Goal: Transaction & Acquisition: Obtain resource

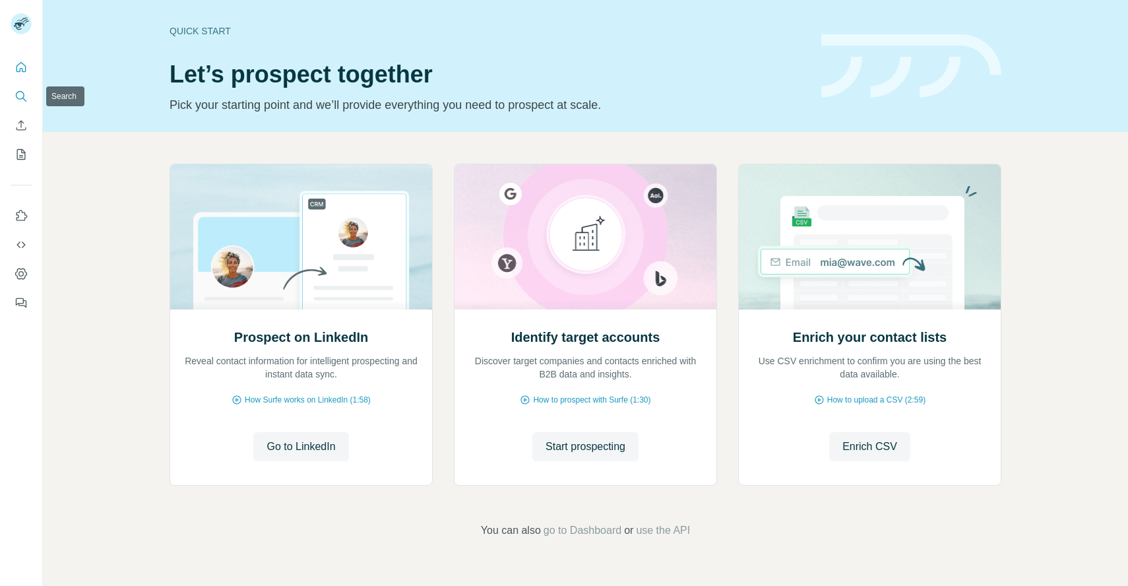
click at [20, 102] on icon "Search" at bounding box center [21, 96] width 13 height 13
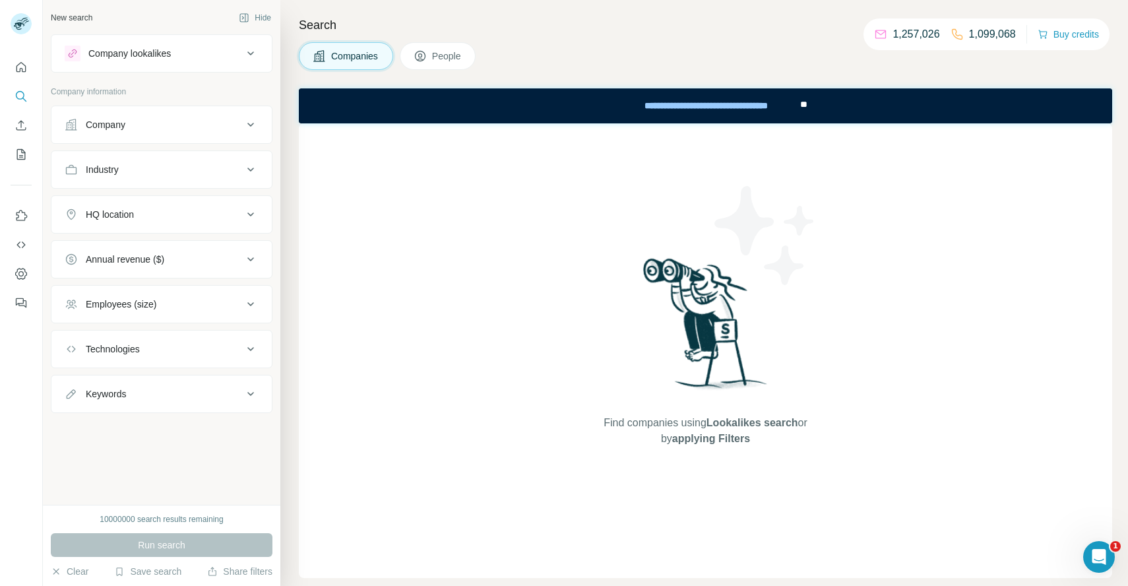
click at [163, 122] on div "Company" at bounding box center [154, 124] width 178 height 13
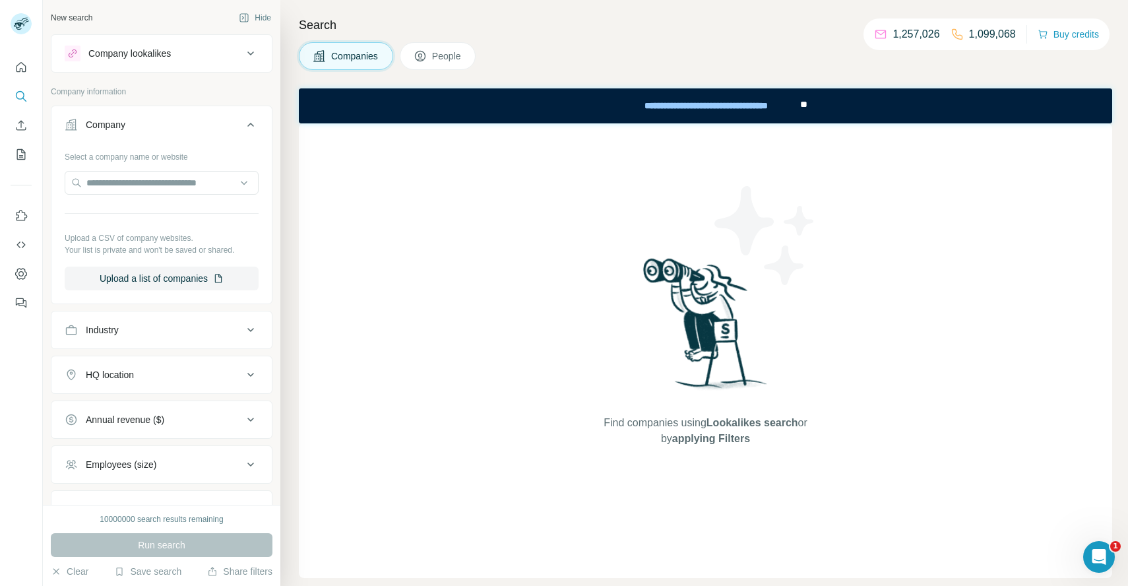
click at [186, 117] on button "Company" at bounding box center [161, 127] width 220 height 37
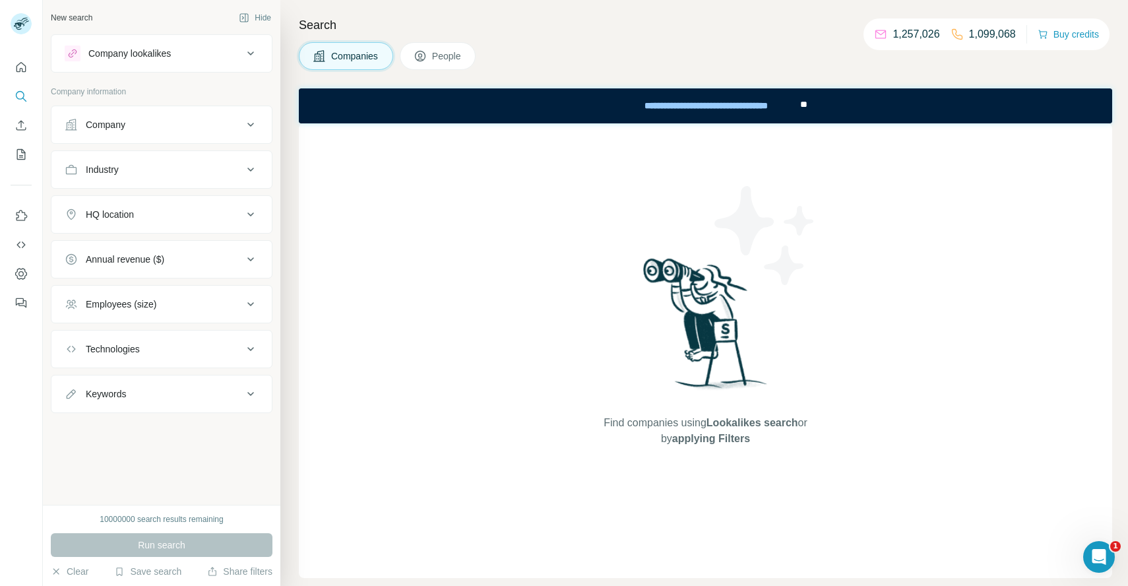
click at [178, 57] on div "Company lookalikes" at bounding box center [154, 53] width 178 height 16
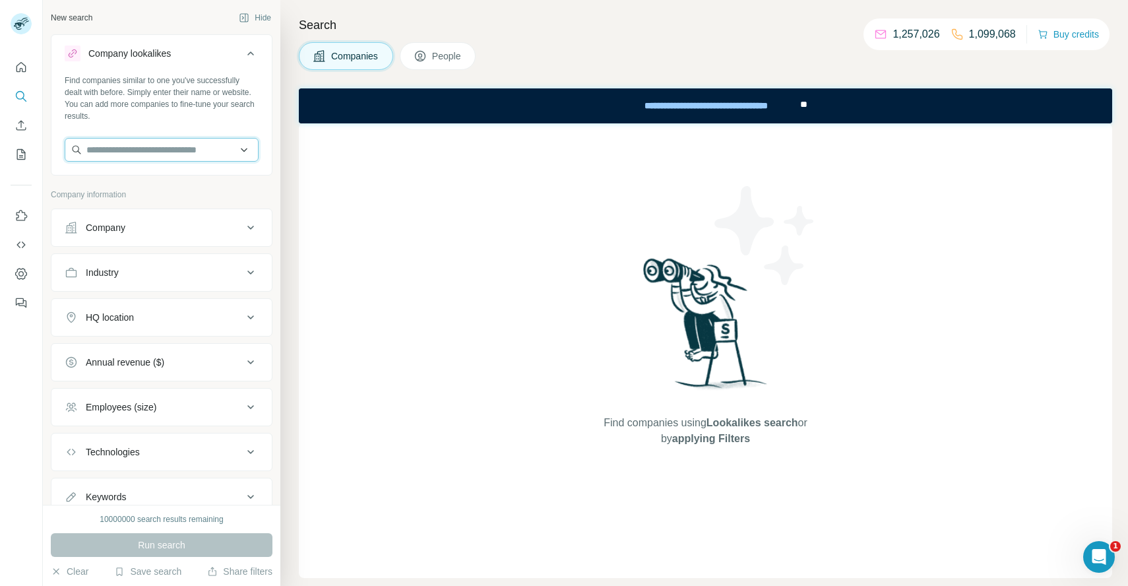
click at [156, 149] on input "text" at bounding box center [162, 150] width 194 height 24
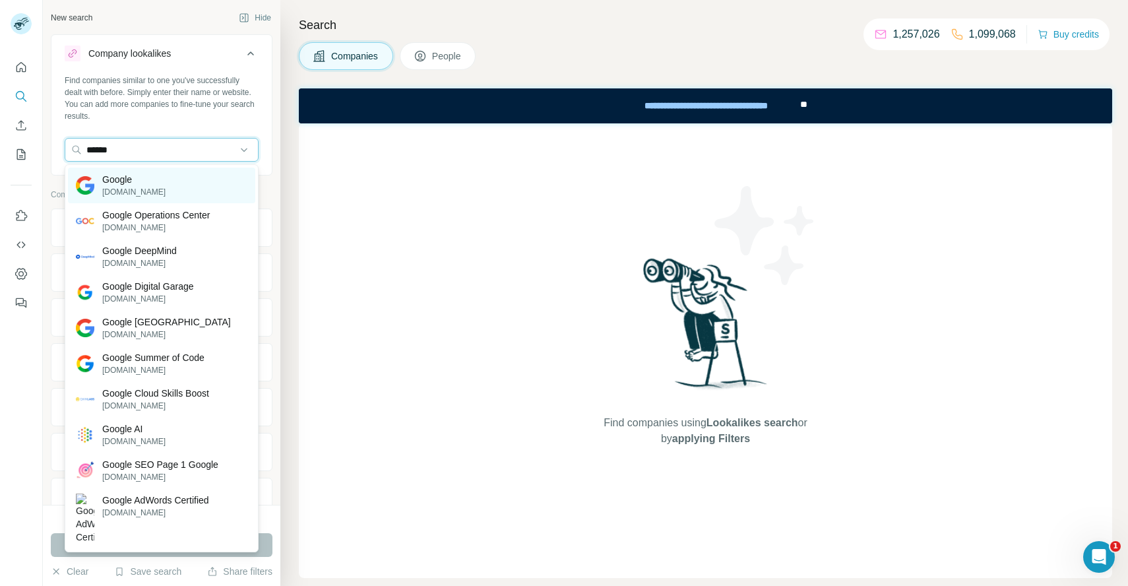
type input "******"
click at [167, 181] on div "Google [DOMAIN_NAME]" at bounding box center [161, 185] width 187 height 36
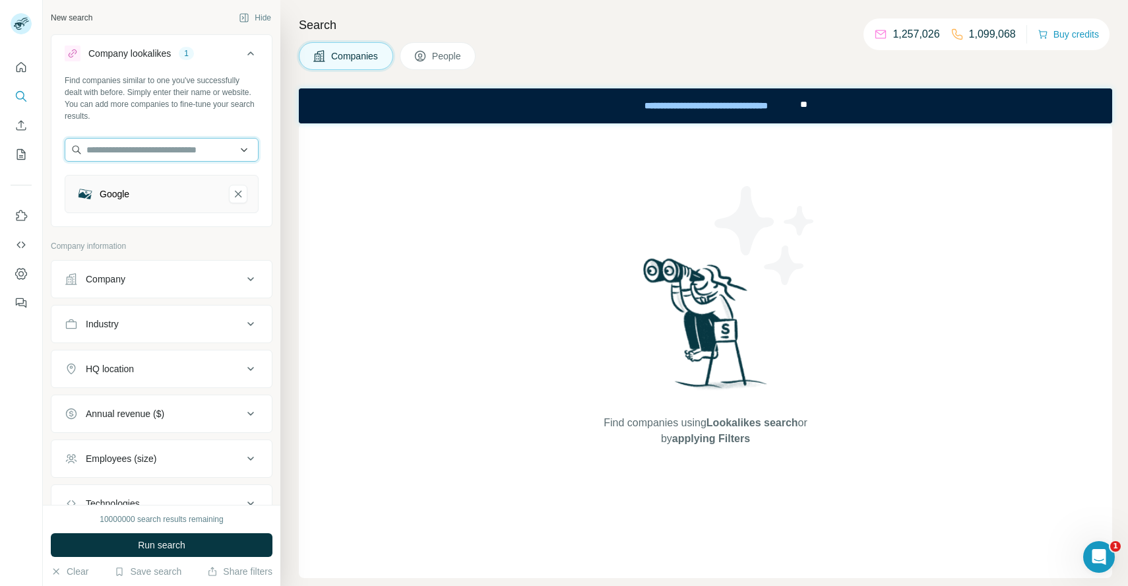
click at [152, 148] on input "text" at bounding box center [162, 150] width 194 height 24
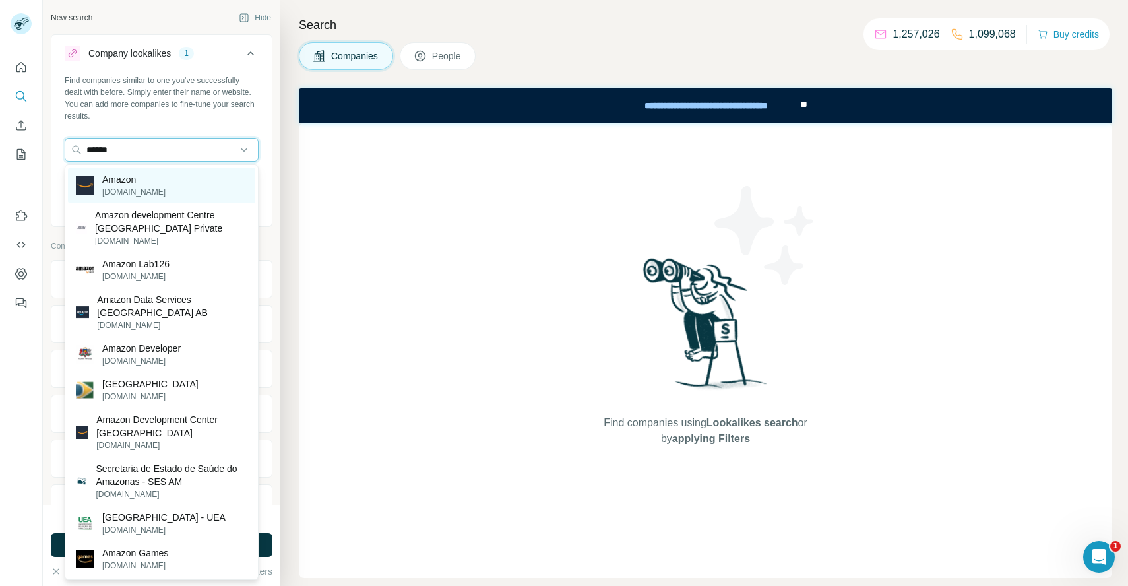
type input "******"
click at [147, 180] on p "Amazon" at bounding box center [133, 179] width 63 height 13
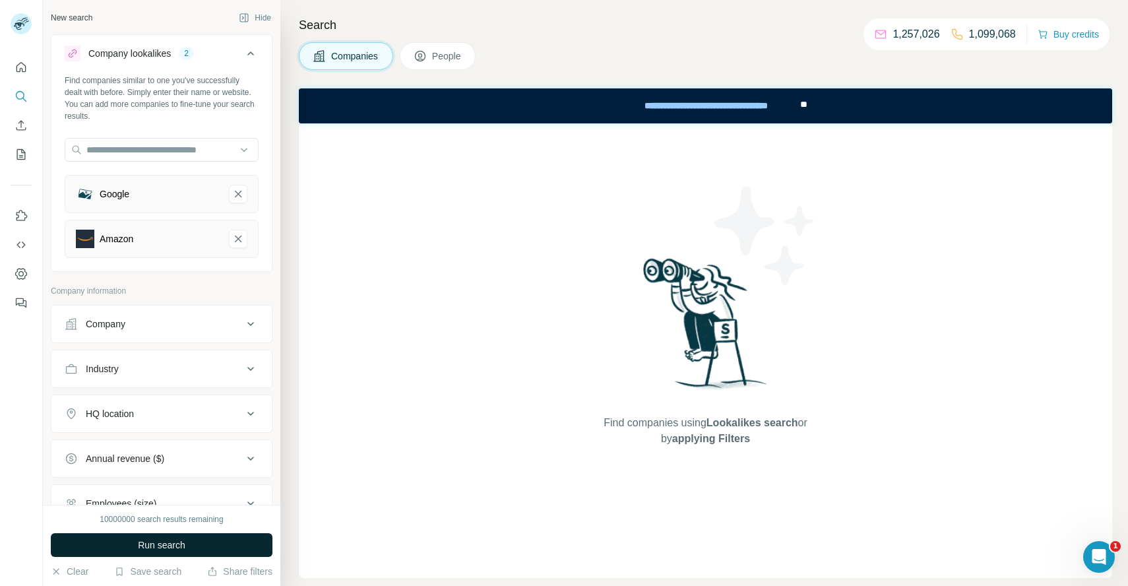
click at [177, 555] on button "Run search" at bounding box center [162, 545] width 222 height 24
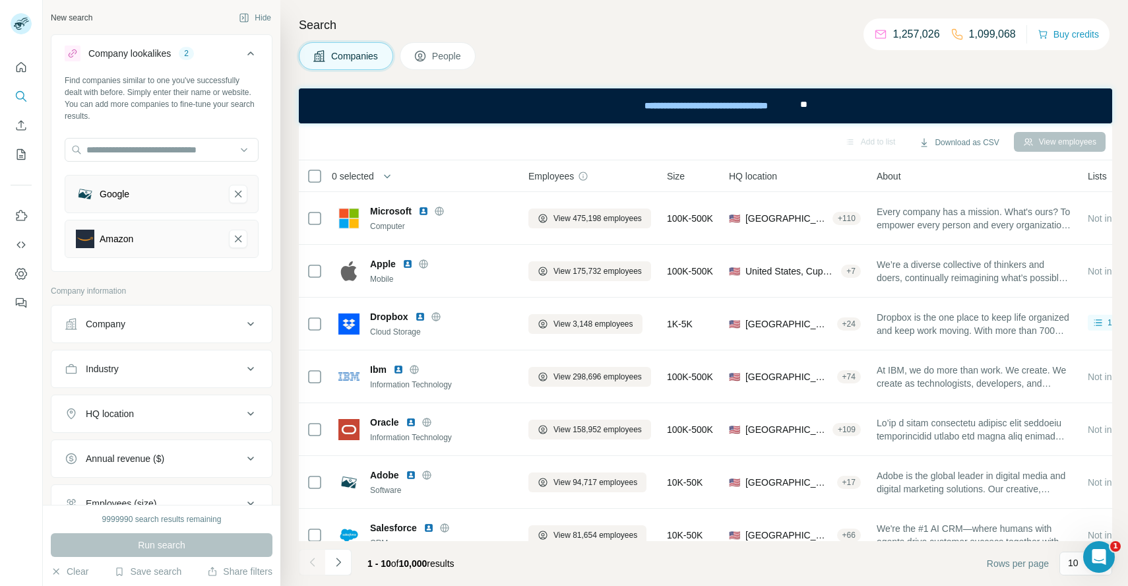
click at [447, 60] on span "People" at bounding box center [447, 55] width 30 height 13
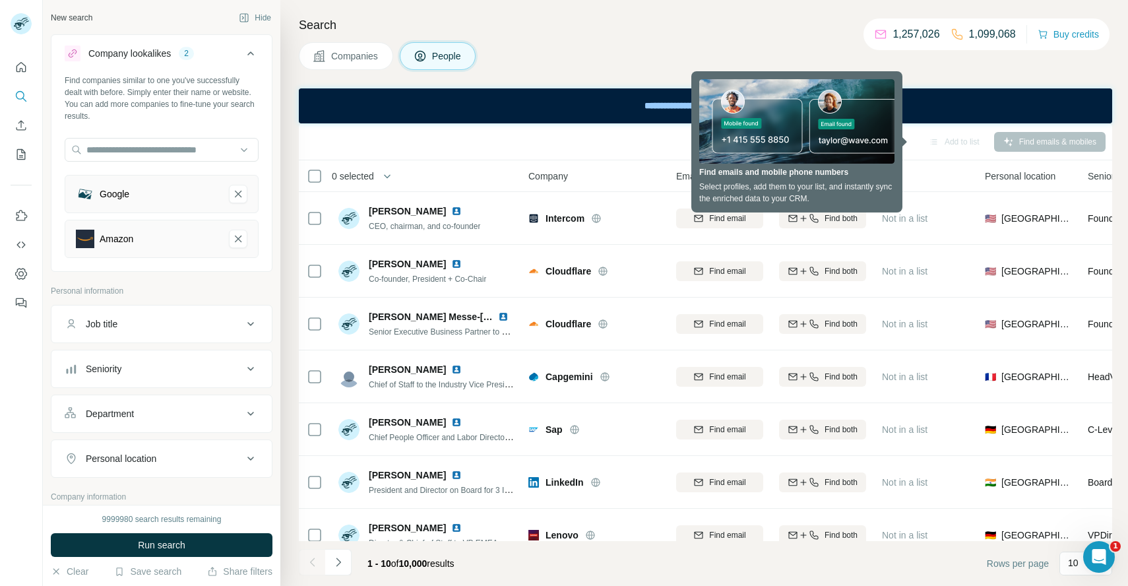
click at [983, 78] on div "Search Companies People Add to Sequence Add to list Find emails & mobiles 0 sel…" at bounding box center [703, 293] width 847 height 586
click at [877, 154] on div "Add to Sequence Add to list Find emails & mobiles" at bounding box center [705, 141] width 813 height 37
click at [959, 140] on div "Add to list" at bounding box center [953, 142] width 69 height 20
click at [821, 149] on div "Add to Sequence Add to list Find emails & mobiles" at bounding box center [705, 141] width 800 height 23
click at [814, 93] on div "**" at bounding box center [812, 105] width 26 height 35
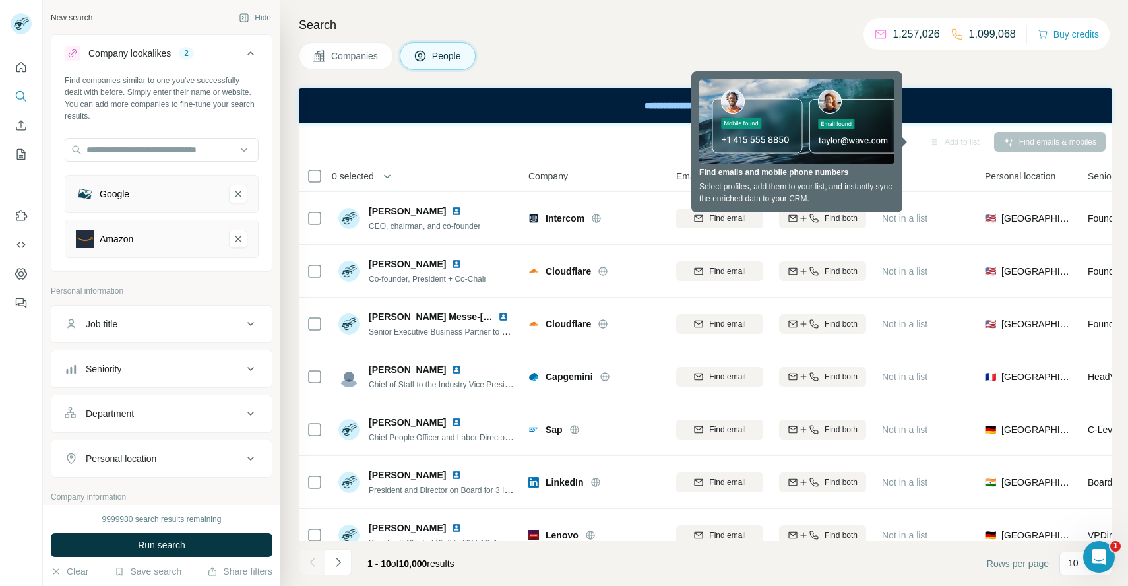
click at [879, 80] on div "Search Companies People Add to Sequence Add to list Find emails & mobiles 0 sel…" at bounding box center [703, 293] width 847 height 586
click at [722, 80] on div "Search Companies People Add to Sequence Add to list Find emails & mobiles 0 sel…" at bounding box center [703, 293] width 847 height 586
click at [847, 150] on div "Add to Sequence Add to list Find emails & mobiles" at bounding box center [705, 141] width 800 height 23
click at [941, 142] on div "Add to list" at bounding box center [953, 142] width 69 height 20
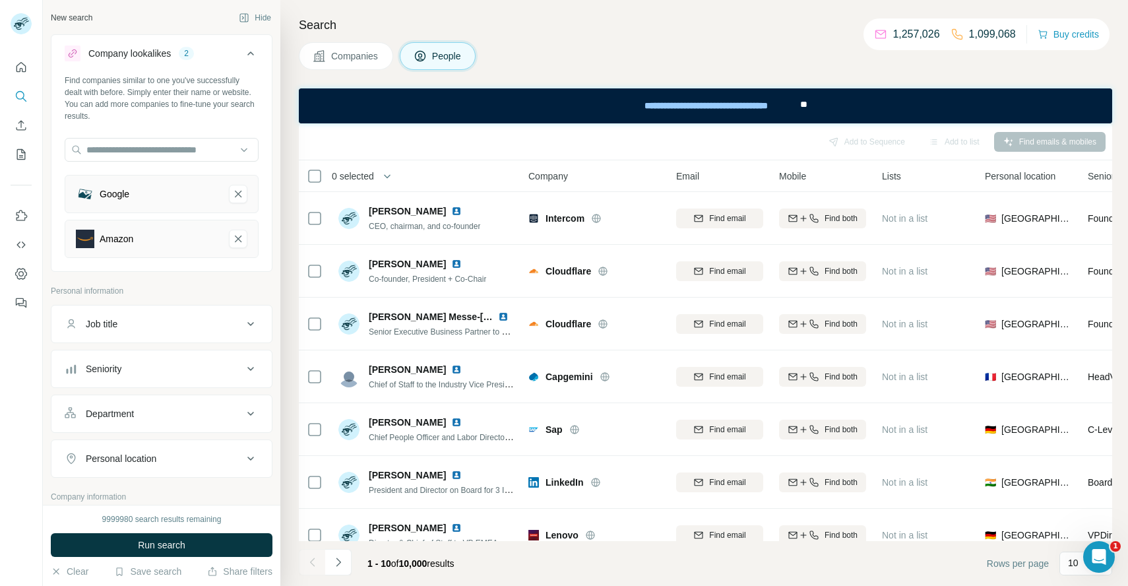
click at [1116, 28] on div "Search Companies People Add to Sequence Add to list Find emails & mobiles 0 sel…" at bounding box center [703, 293] width 847 height 586
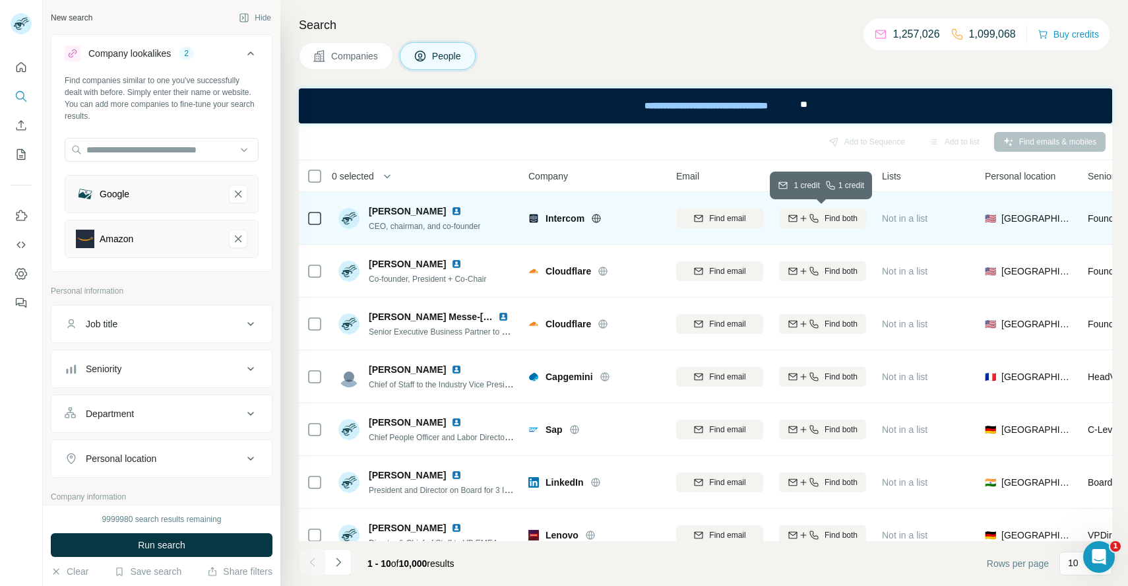
click at [848, 220] on span "Find both" at bounding box center [840, 218] width 33 height 12
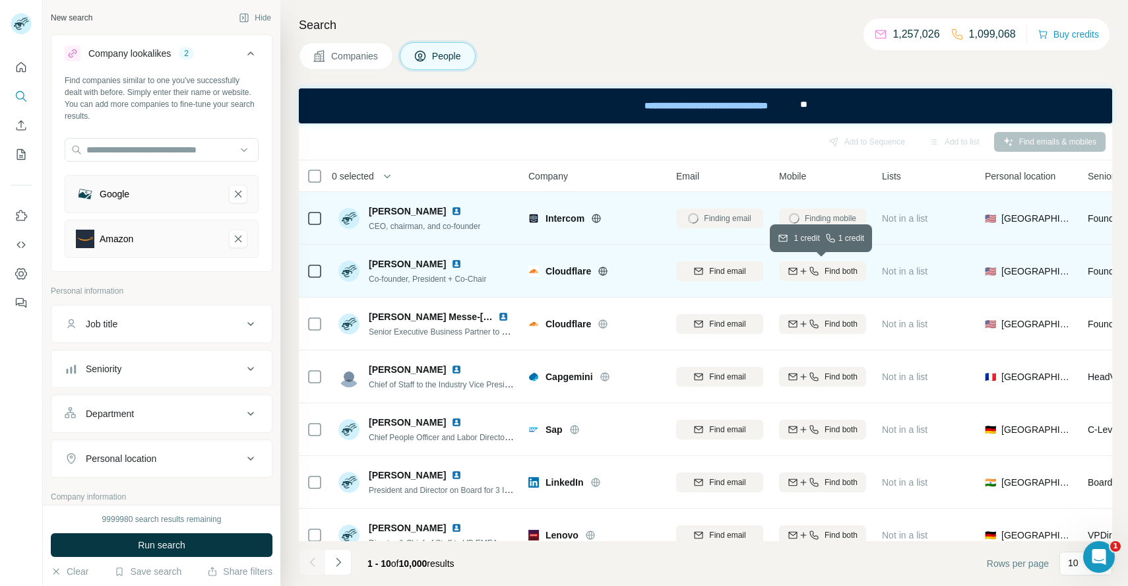
click at [835, 266] on span "Find both" at bounding box center [840, 271] width 33 height 12
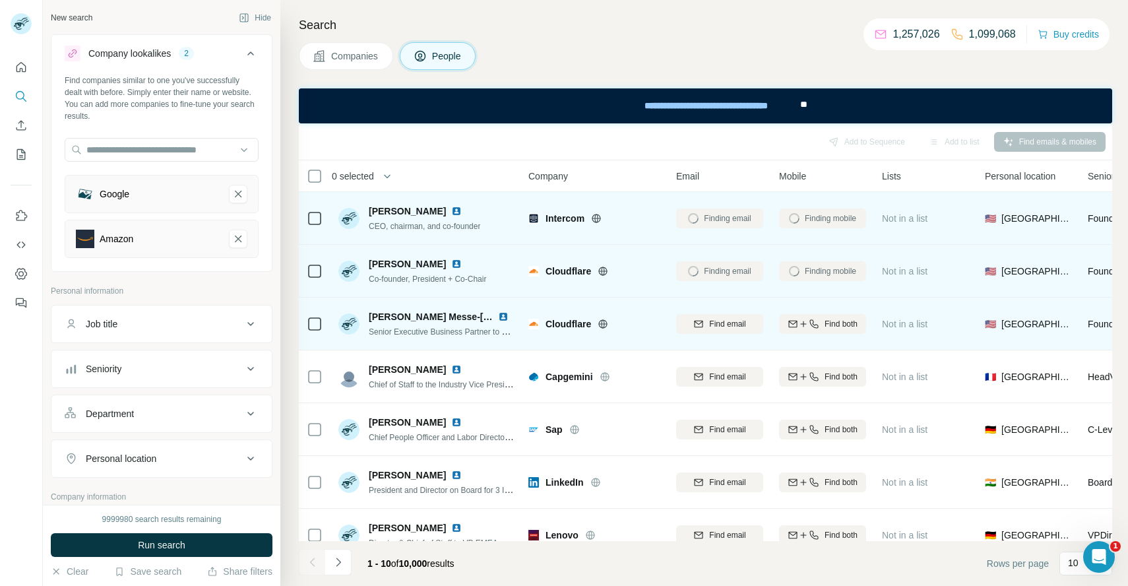
click at [831, 318] on span "Find both" at bounding box center [840, 324] width 33 height 12
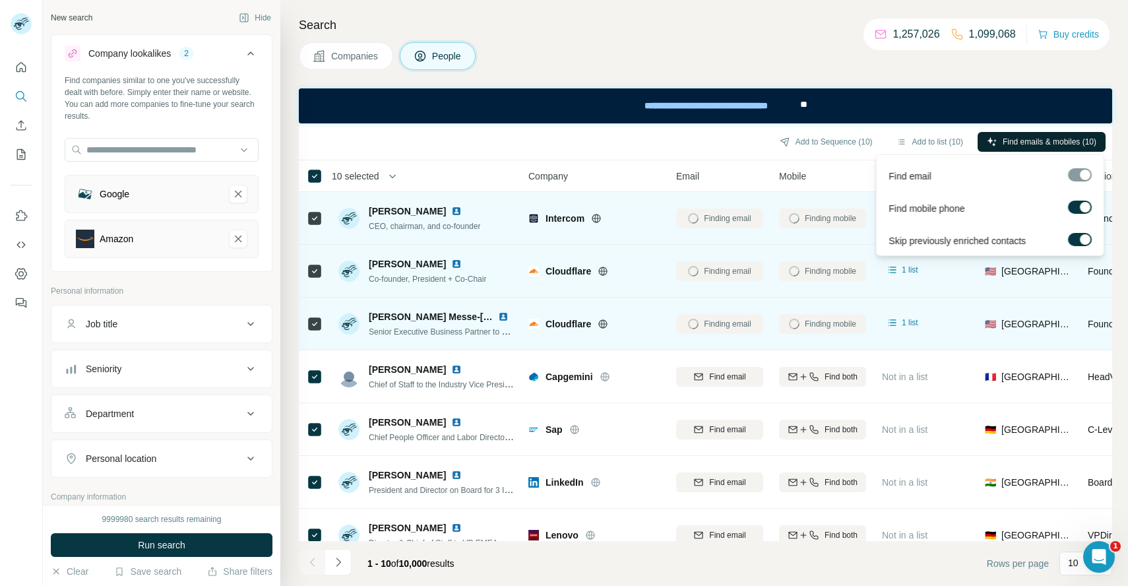
click at [1017, 144] on span "Find emails & mobiles (10)" at bounding box center [1049, 142] width 94 height 12
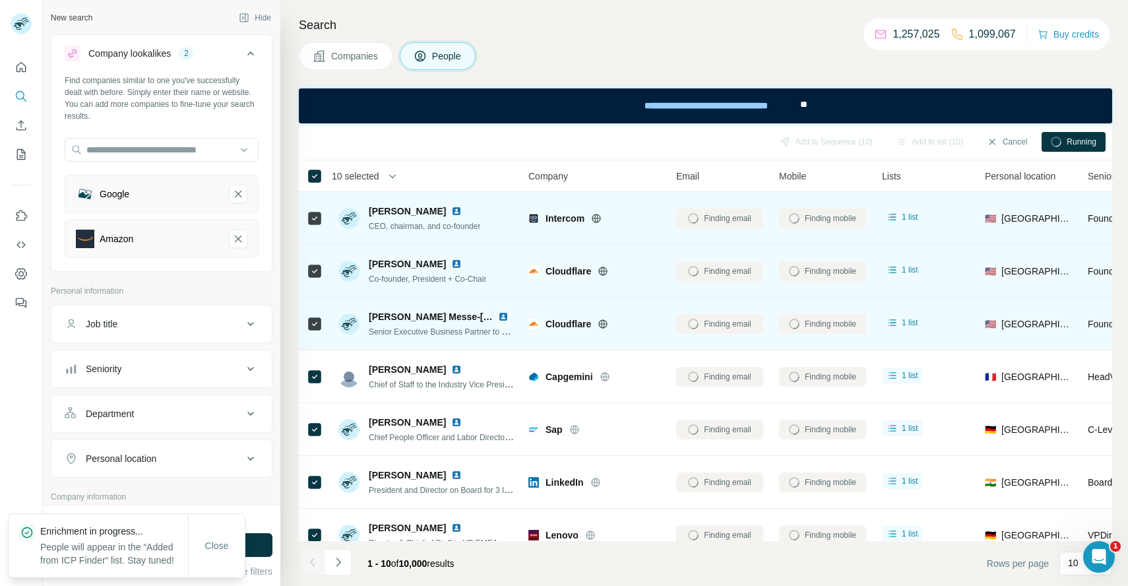
click at [826, 221] on div "Finding mobile" at bounding box center [822, 218] width 87 height 36
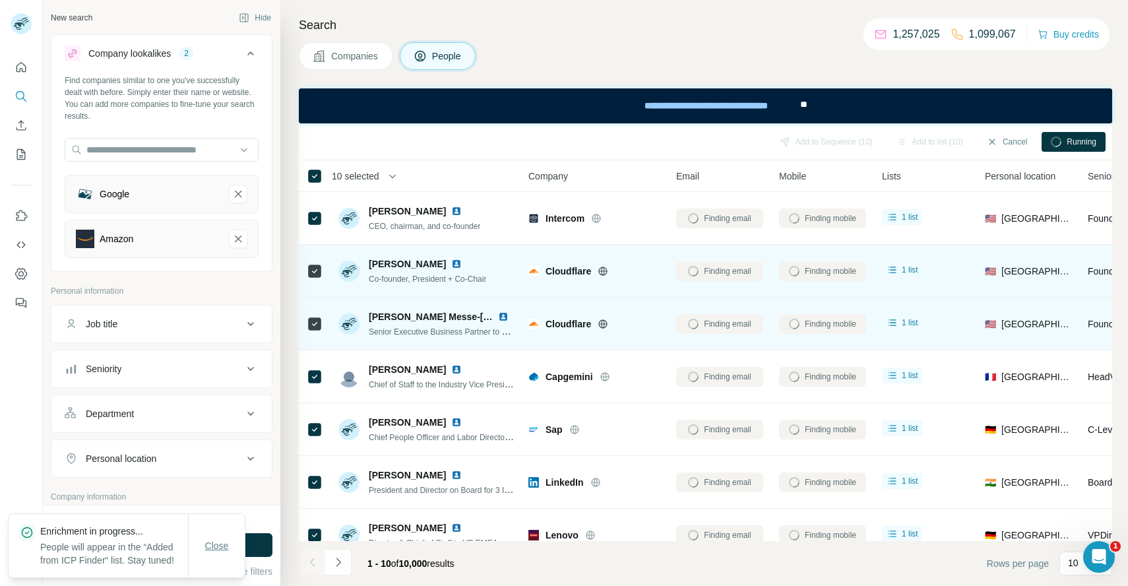
click at [217, 541] on span "Close" at bounding box center [217, 545] width 24 height 13
